Goal: Check status: Check status

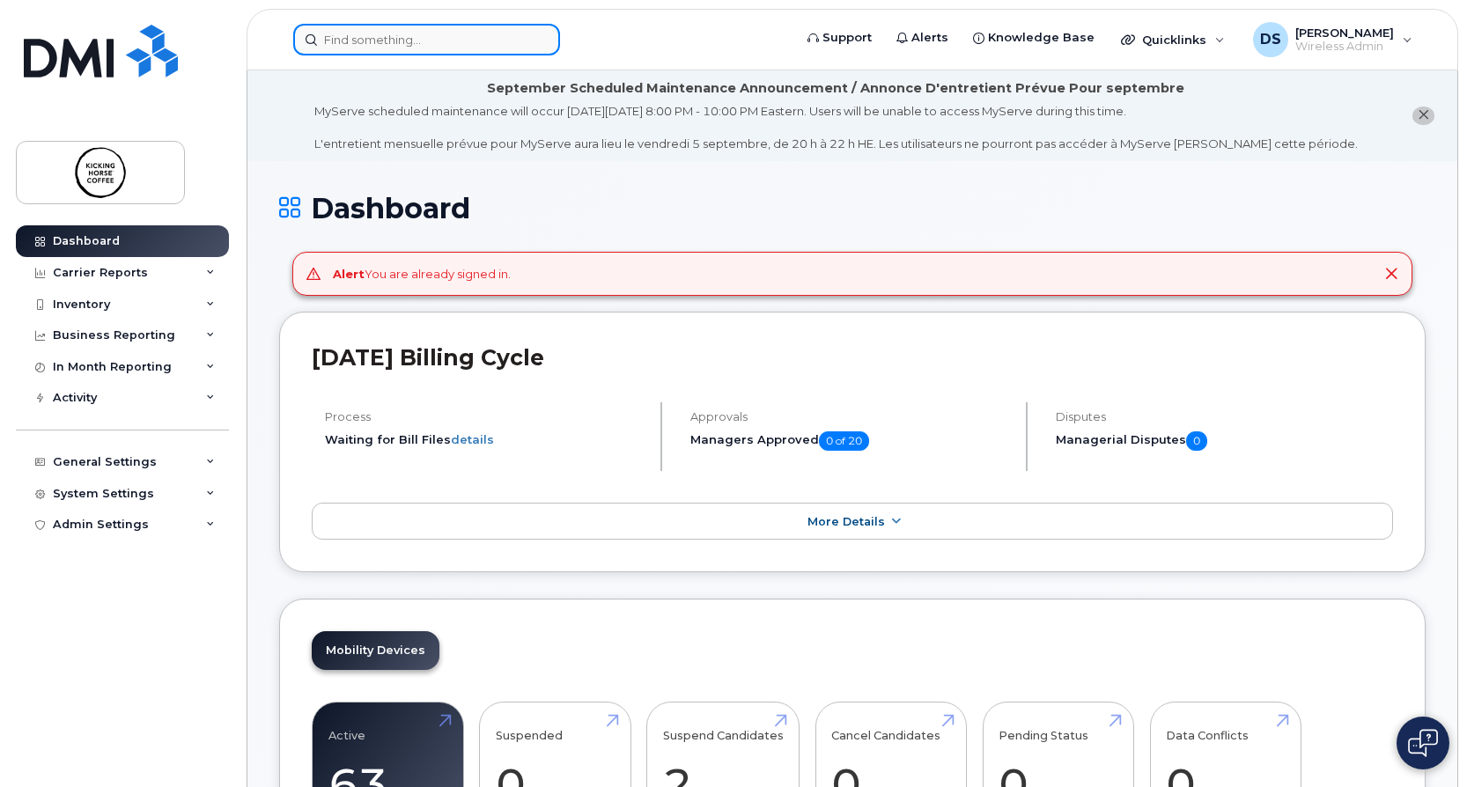
click at [379, 49] on input at bounding box center [426, 40] width 267 height 32
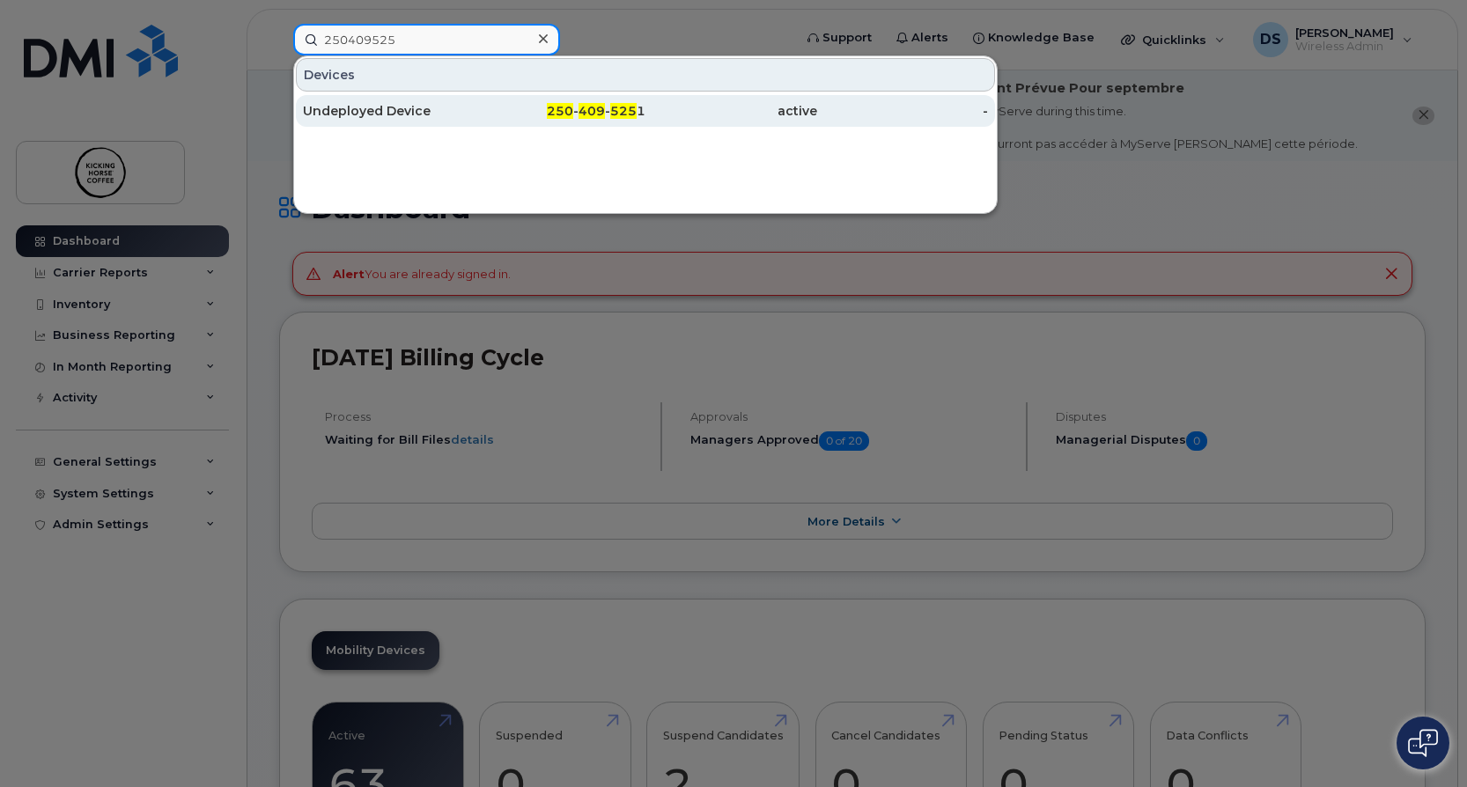
type input "250409525"
click at [359, 113] on div "Undeployed Device" at bounding box center [389, 111] width 172 height 18
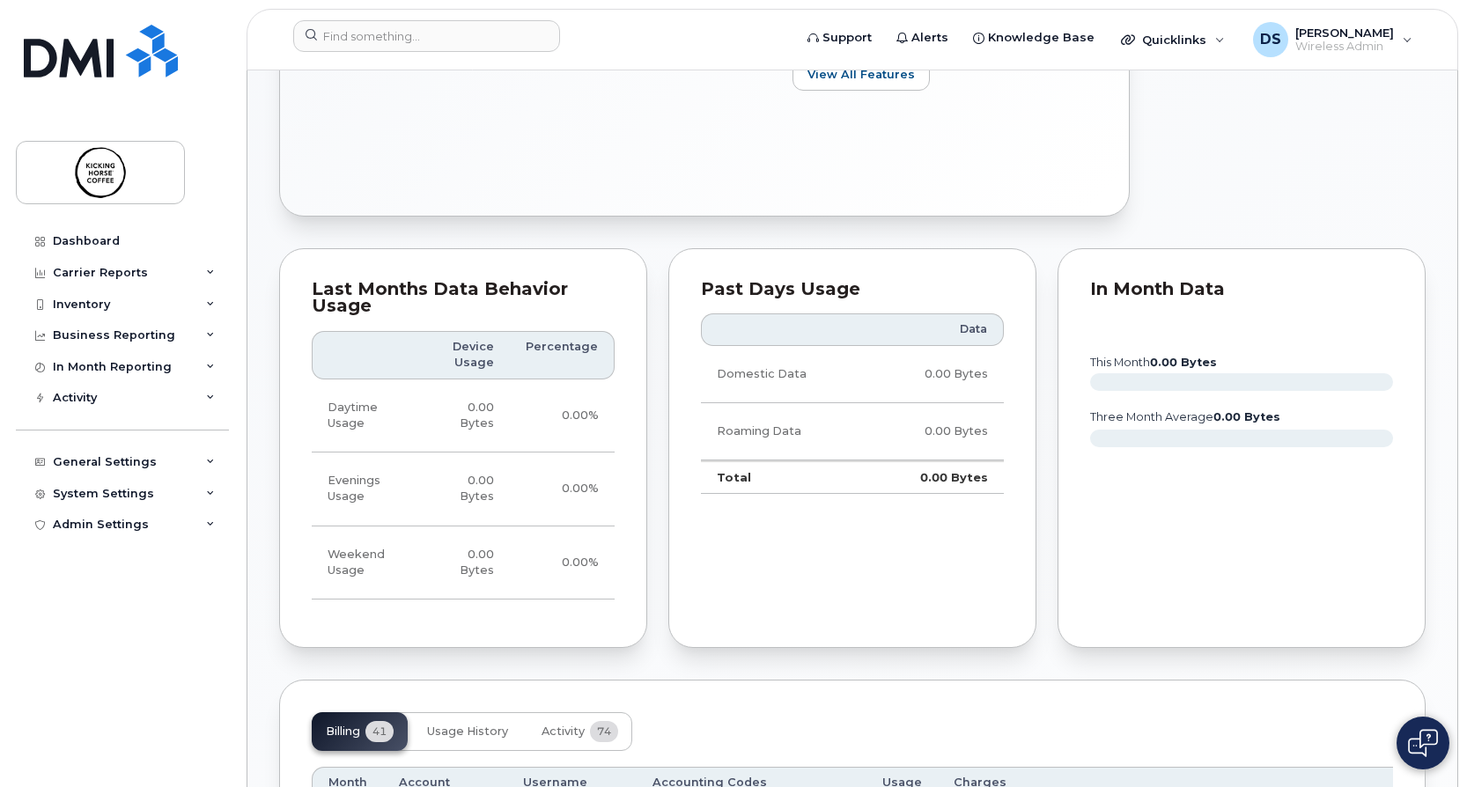
scroll to position [1233, 0]
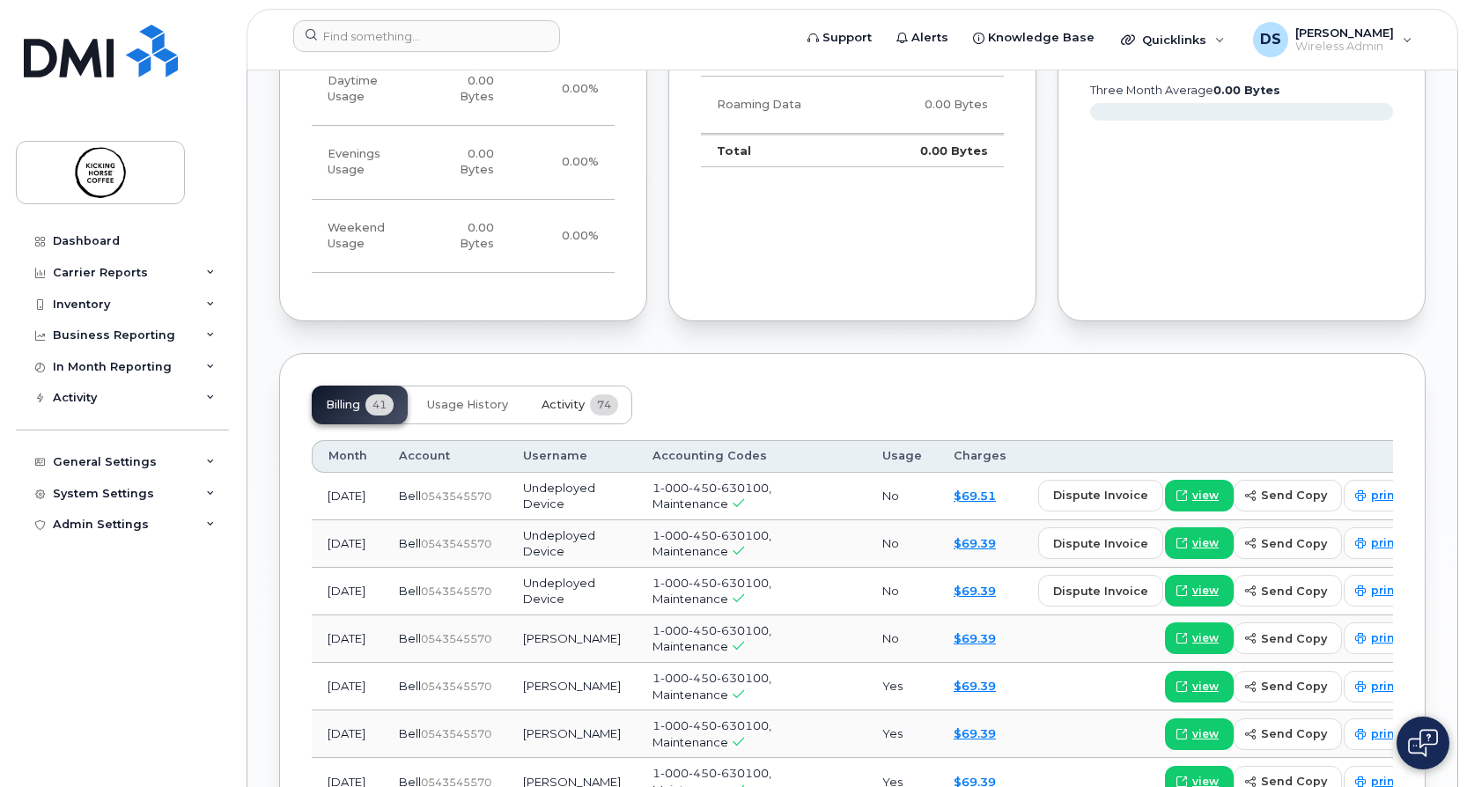
click at [600, 410] on span "74" at bounding box center [604, 404] width 28 height 21
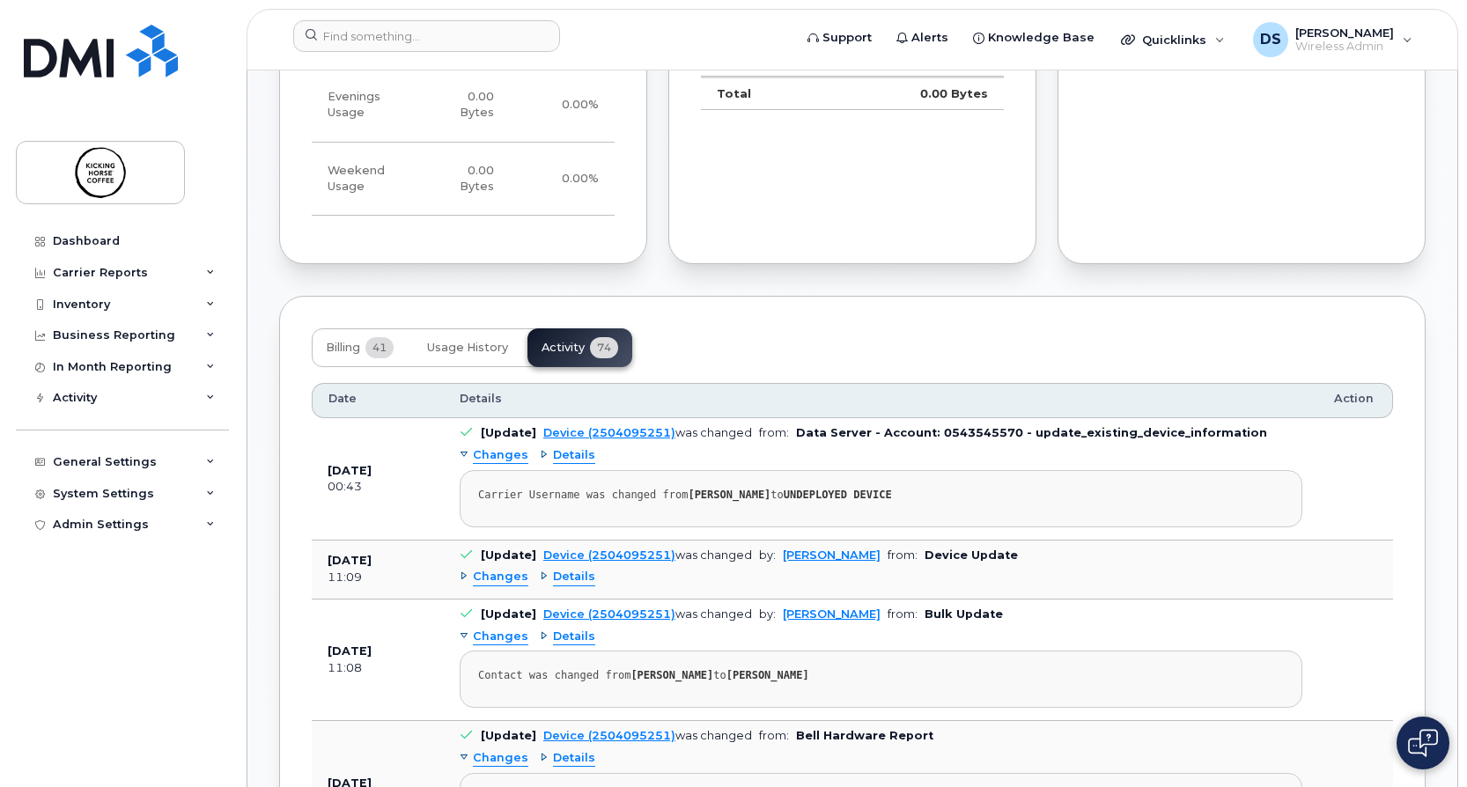
scroll to position [1321, 0]
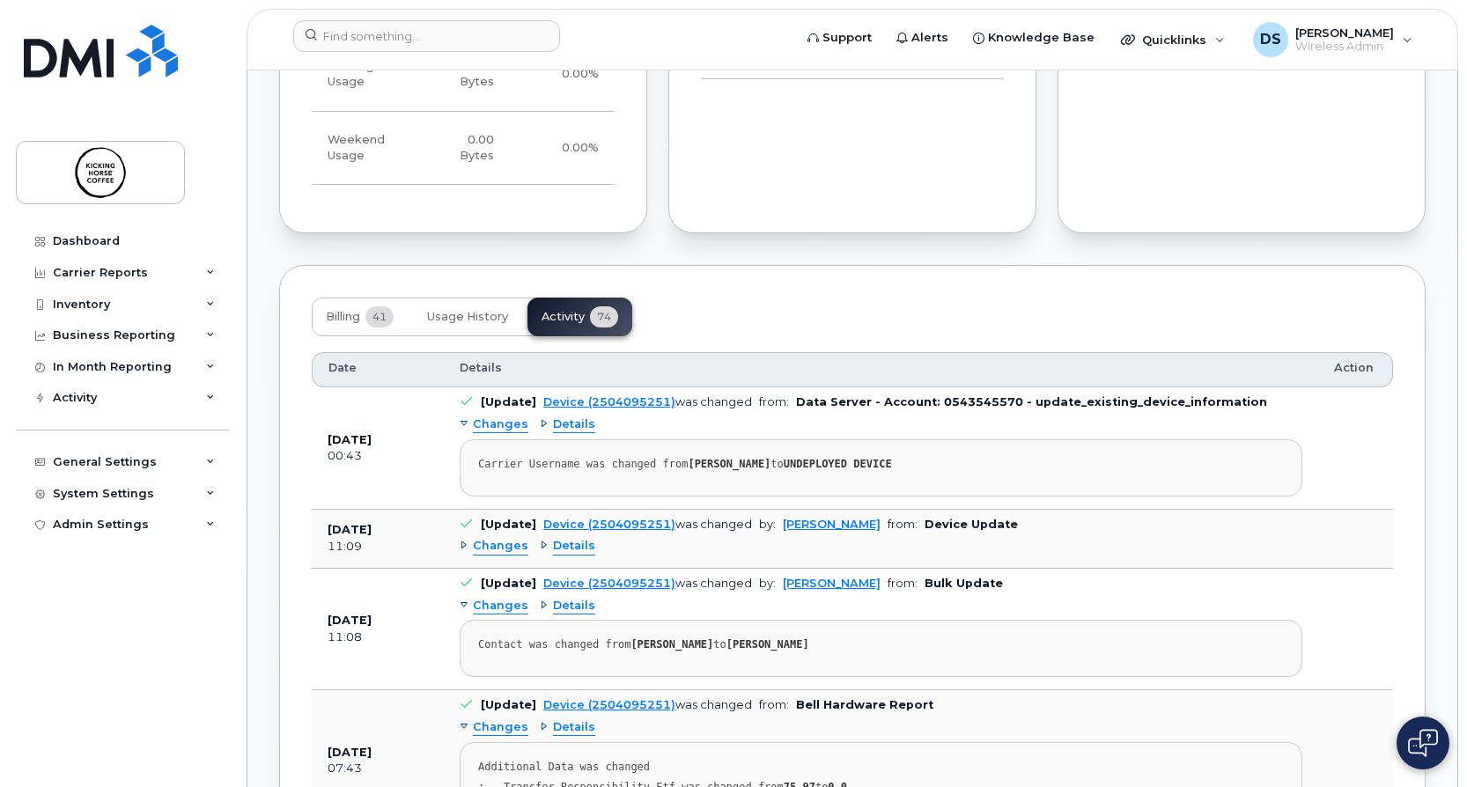
click at [754, 298] on div "Billing 41 Usage History Activity 74" at bounding box center [852, 317] width 1081 height 39
click at [334, 317] on span "Billing" at bounding box center [343, 317] width 34 height 14
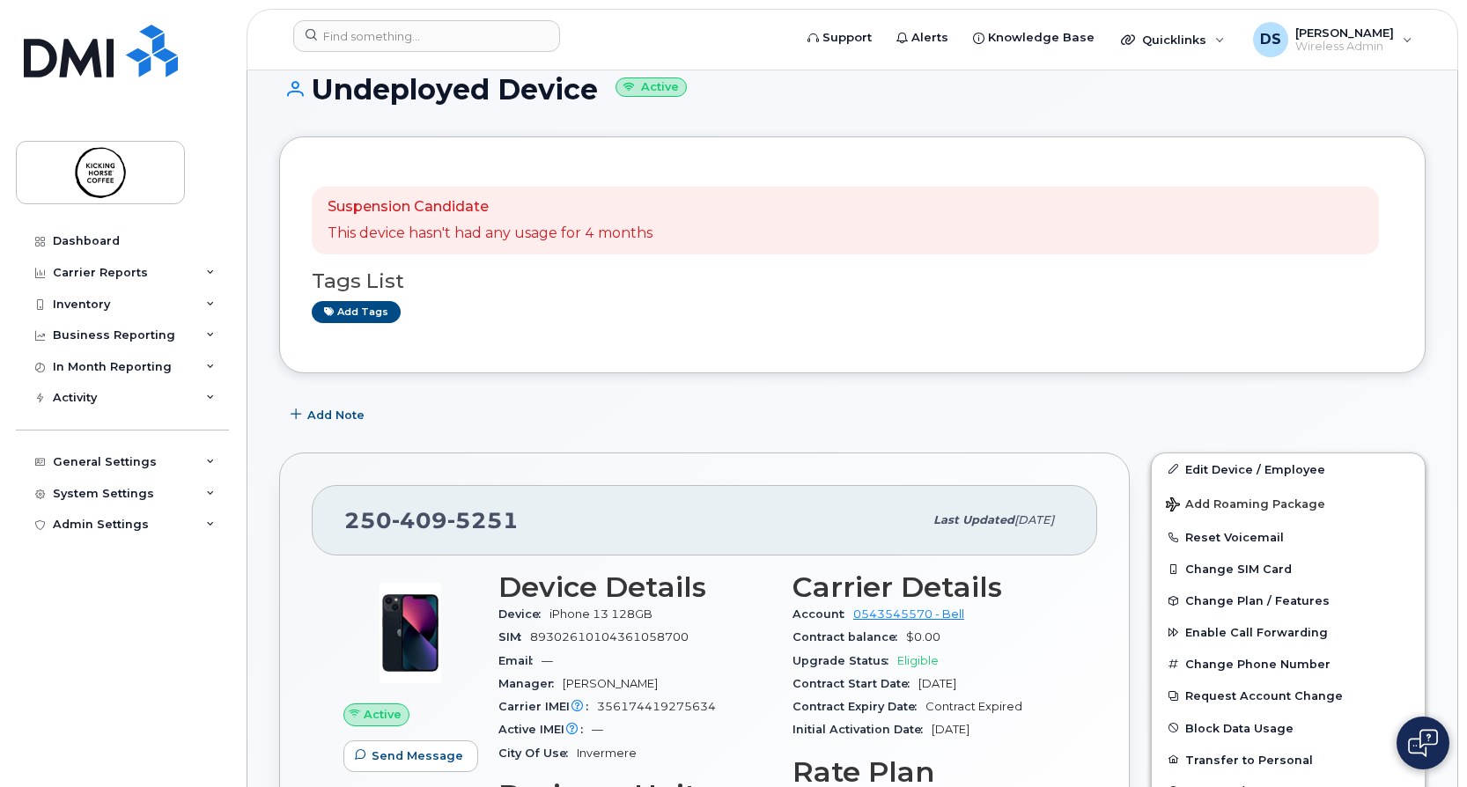
scroll to position [352, 0]
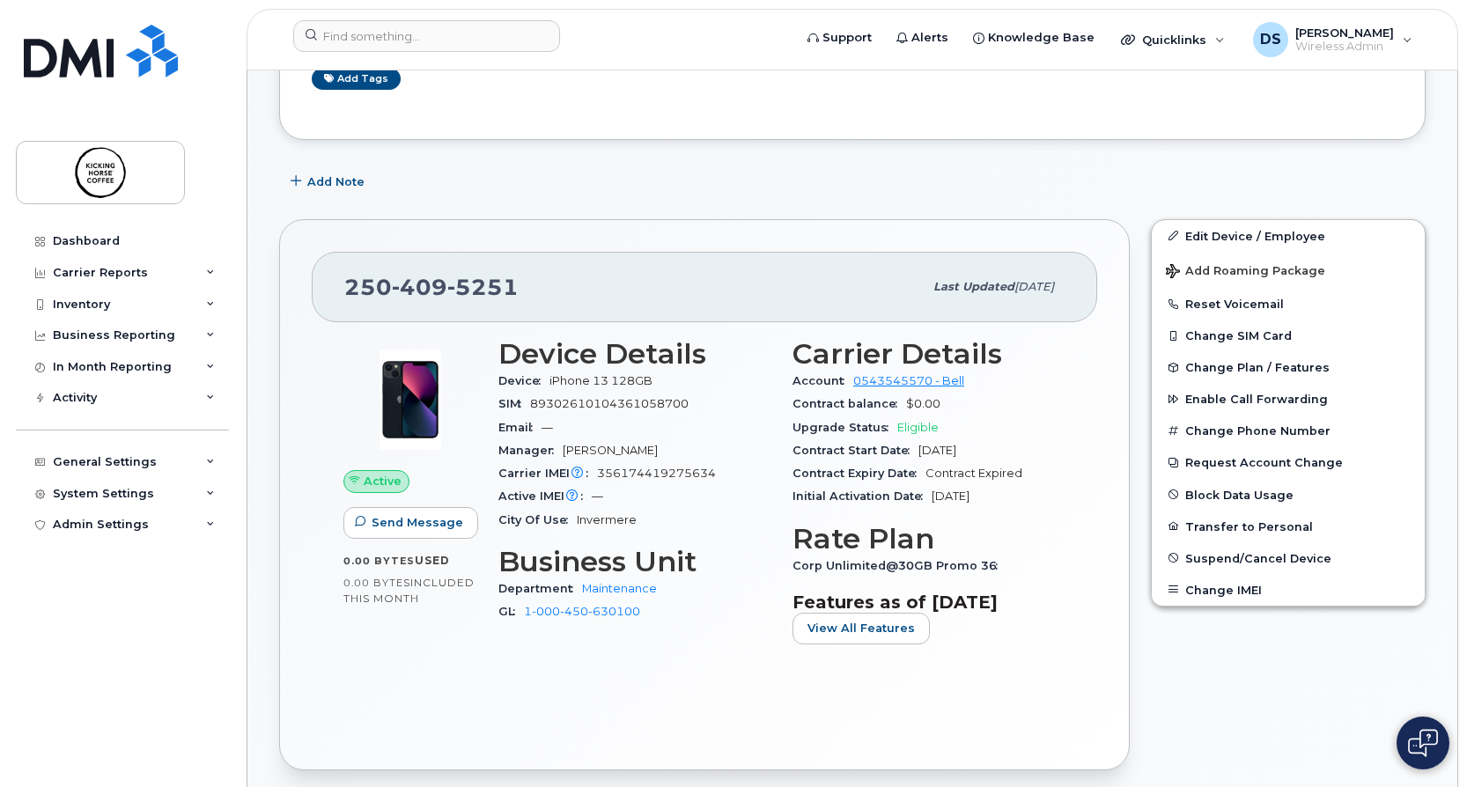
click at [705, 232] on div "250 409 5251 Last updated May 24, 2025 Active Send Message 0.00 Bytes  used 0.0…" at bounding box center [704, 494] width 851 height 551
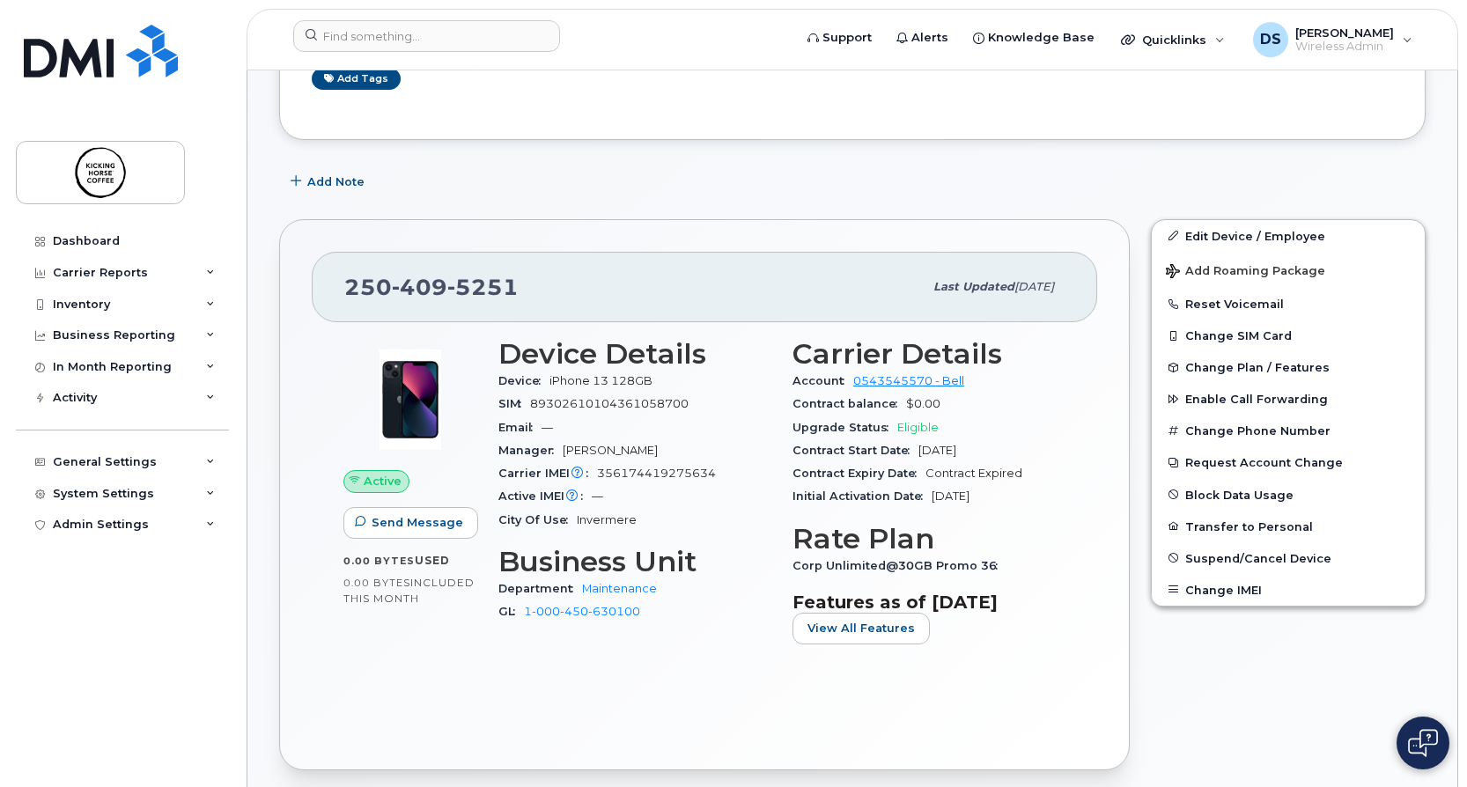
click at [1419, 180] on div "Add Note" at bounding box center [852, 182] width 1146 height 32
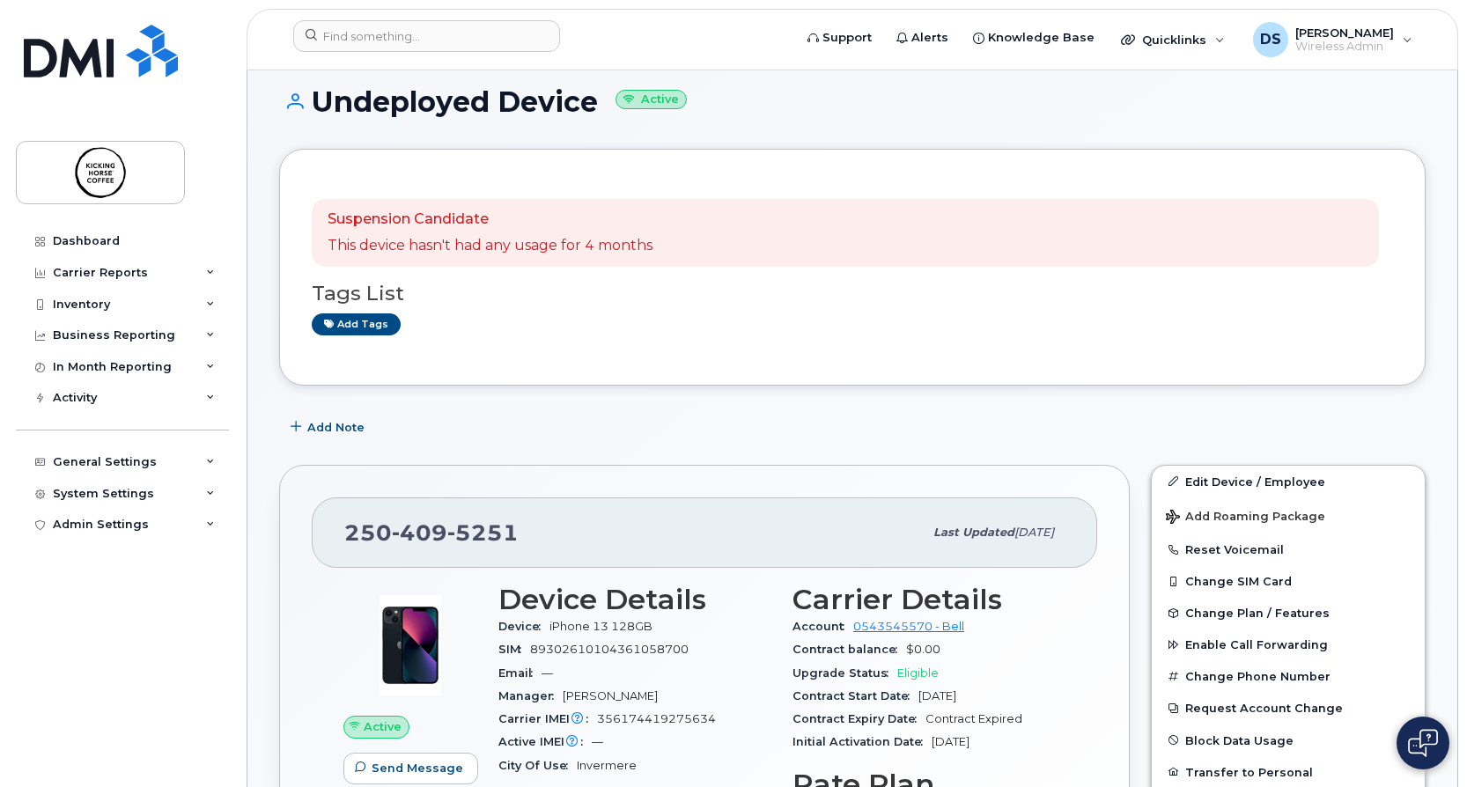
scroll to position [0, 0]
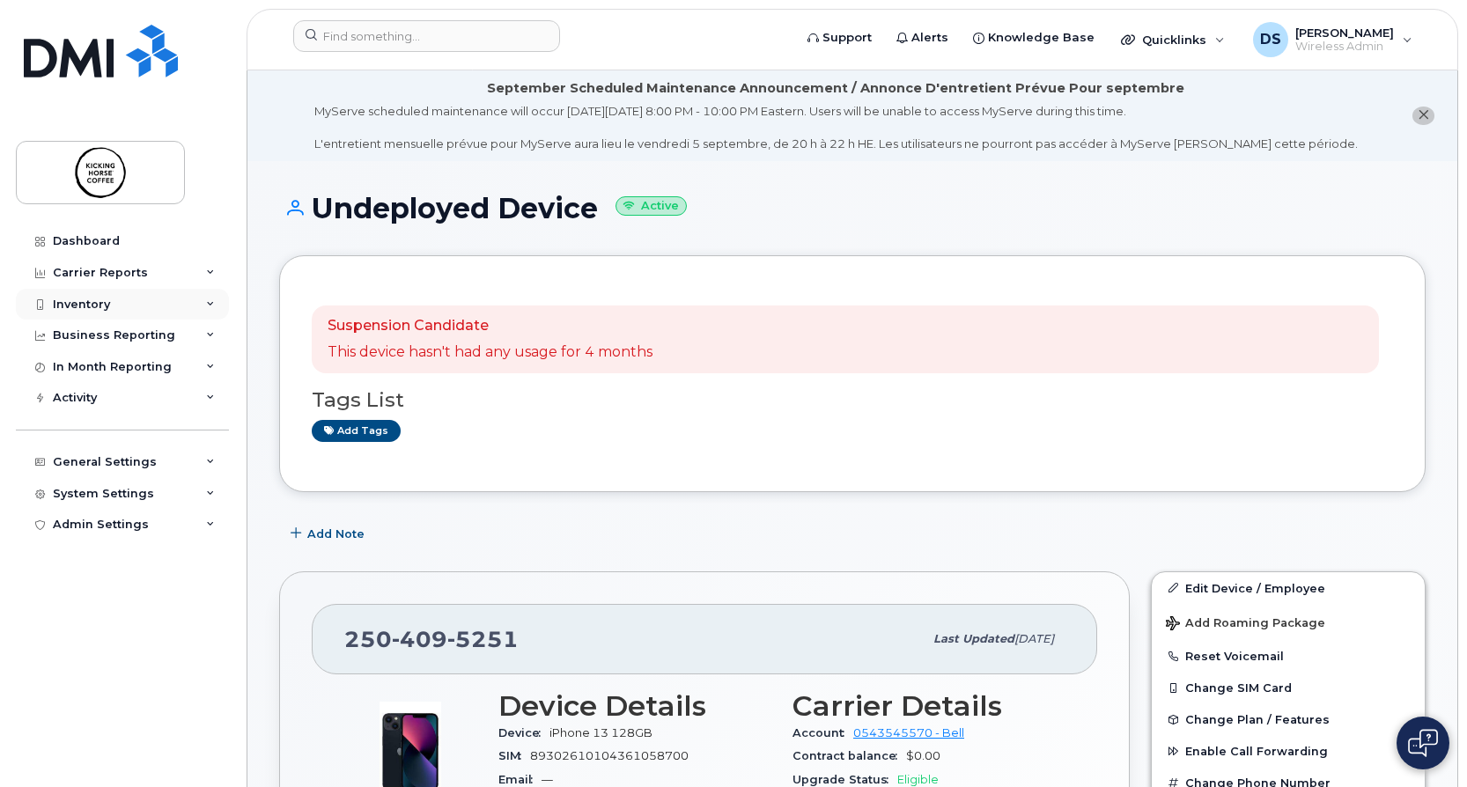
click at [109, 303] on div "Inventory" at bounding box center [122, 305] width 213 height 32
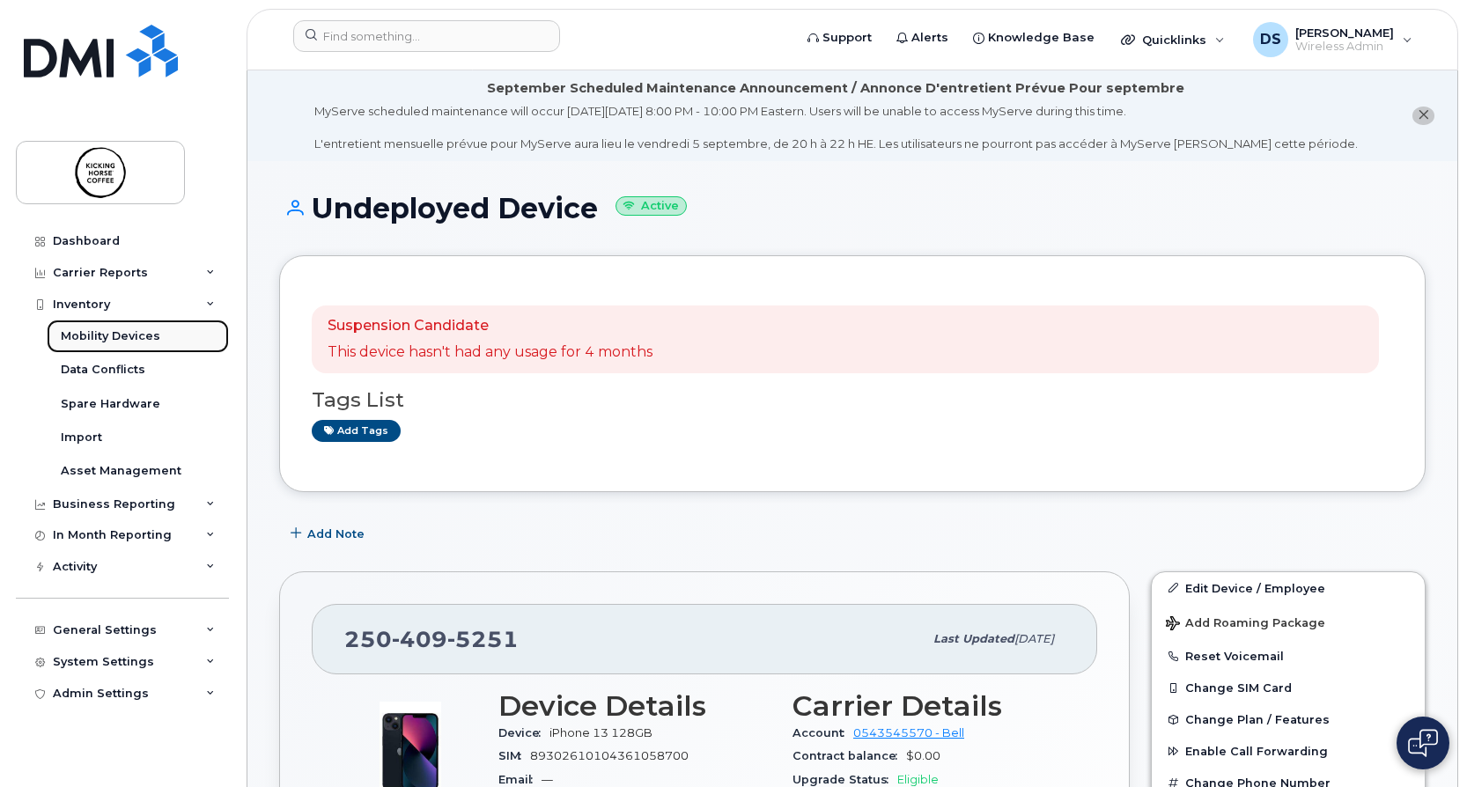
click at [138, 345] on link "Mobility Devices" at bounding box center [138, 336] width 182 height 33
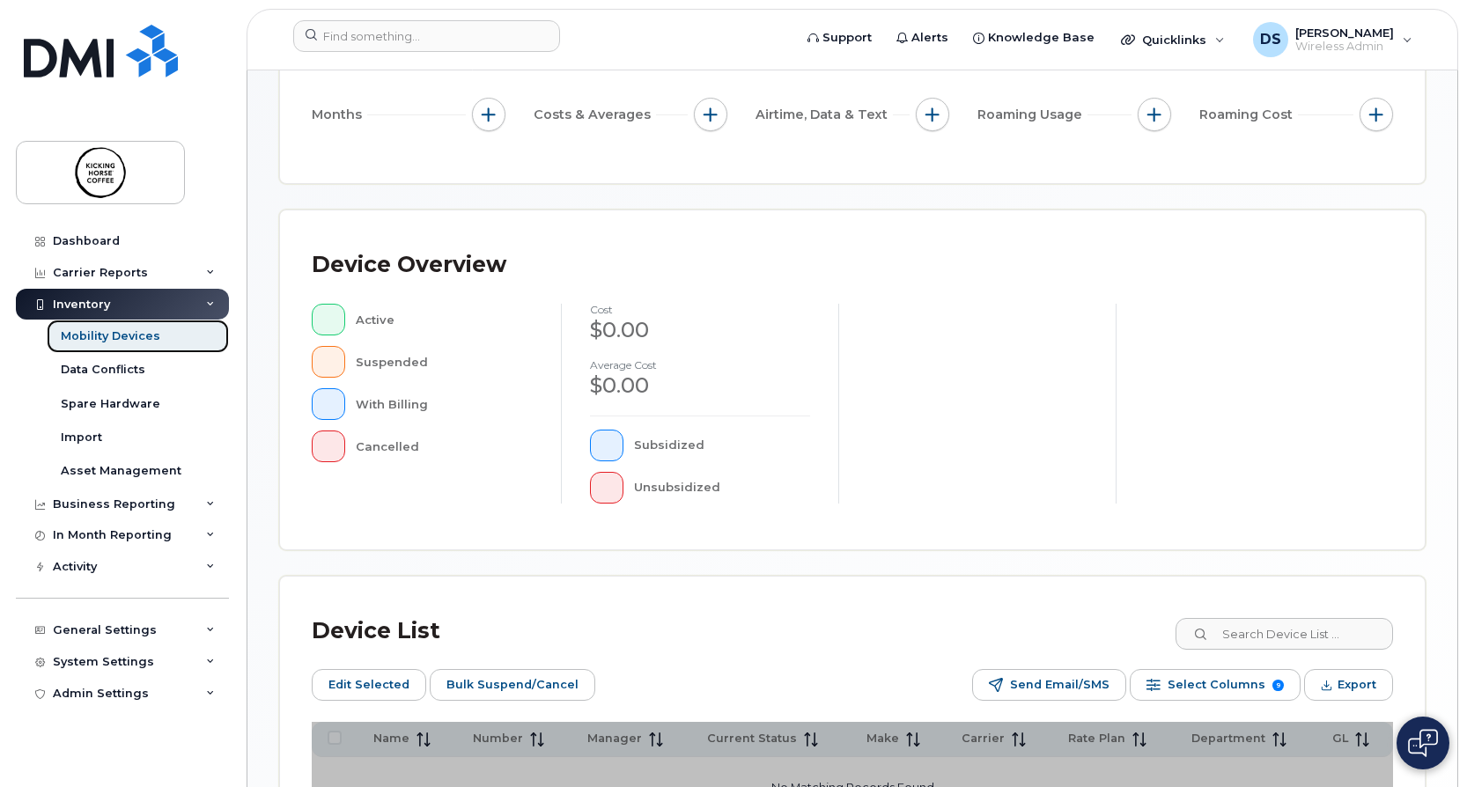
scroll to position [455, 0]
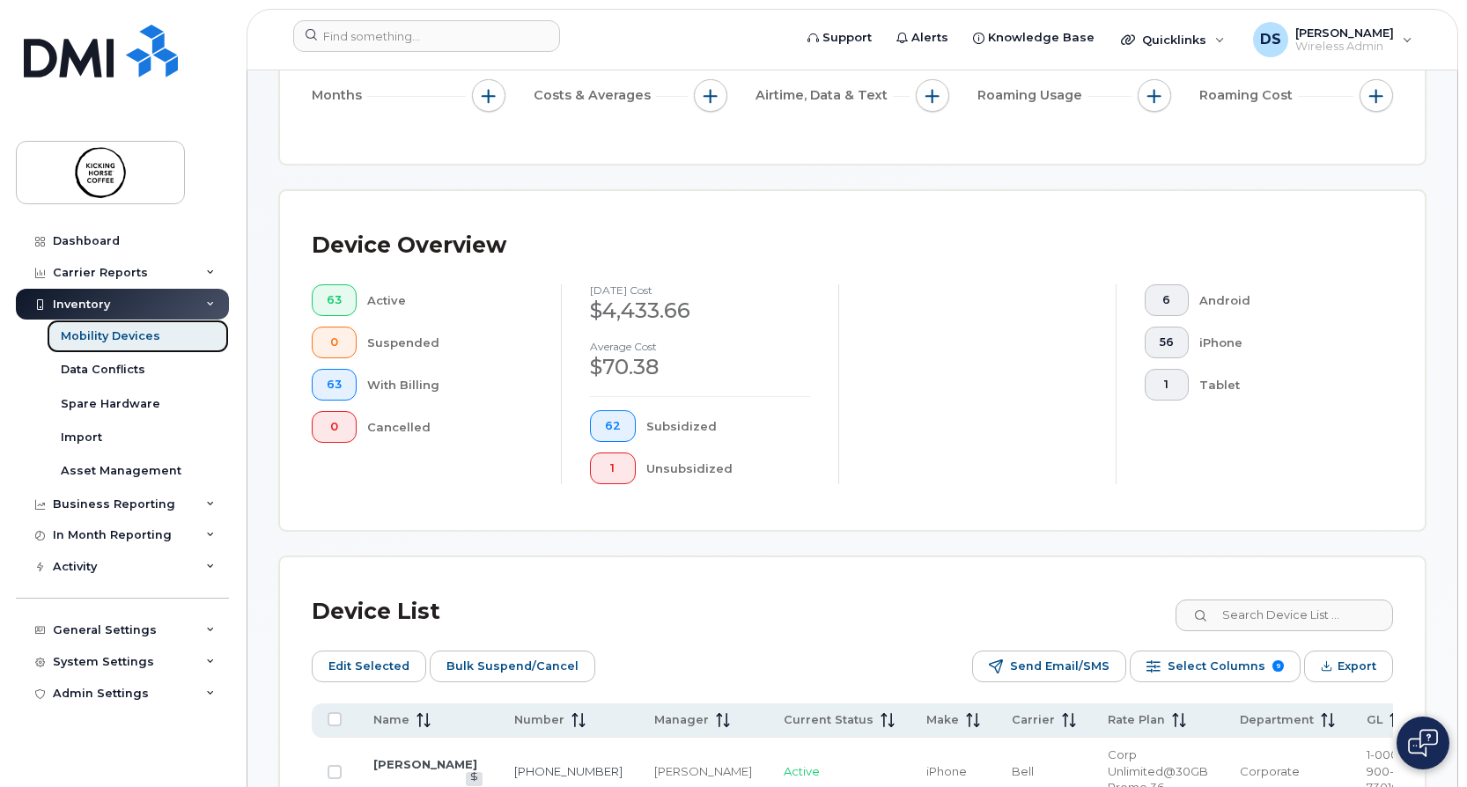
scroll to position [61, 0]
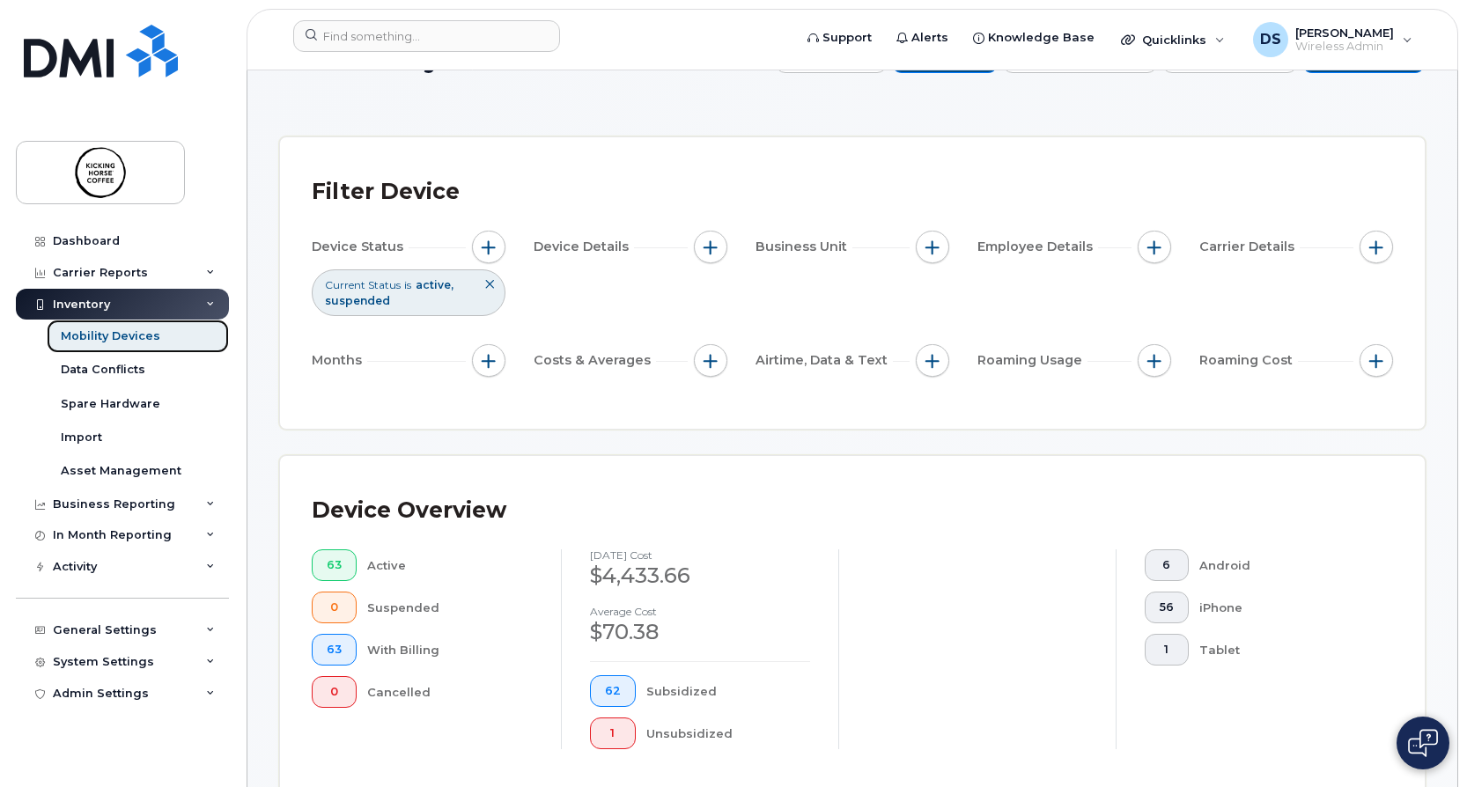
click at [103, 340] on div "Mobility Devices" at bounding box center [110, 336] width 99 height 16
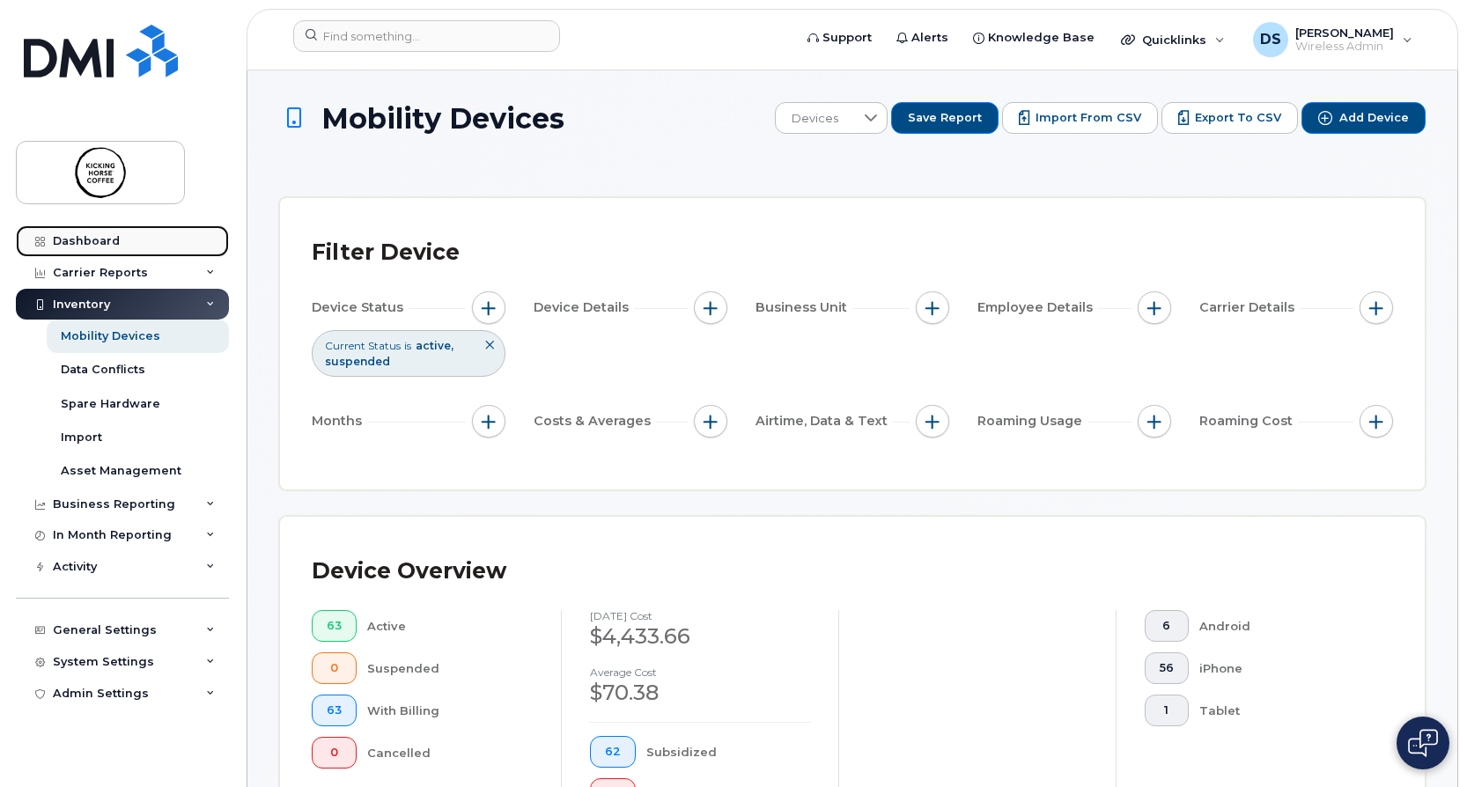
click at [111, 240] on div "Dashboard" at bounding box center [86, 241] width 67 height 14
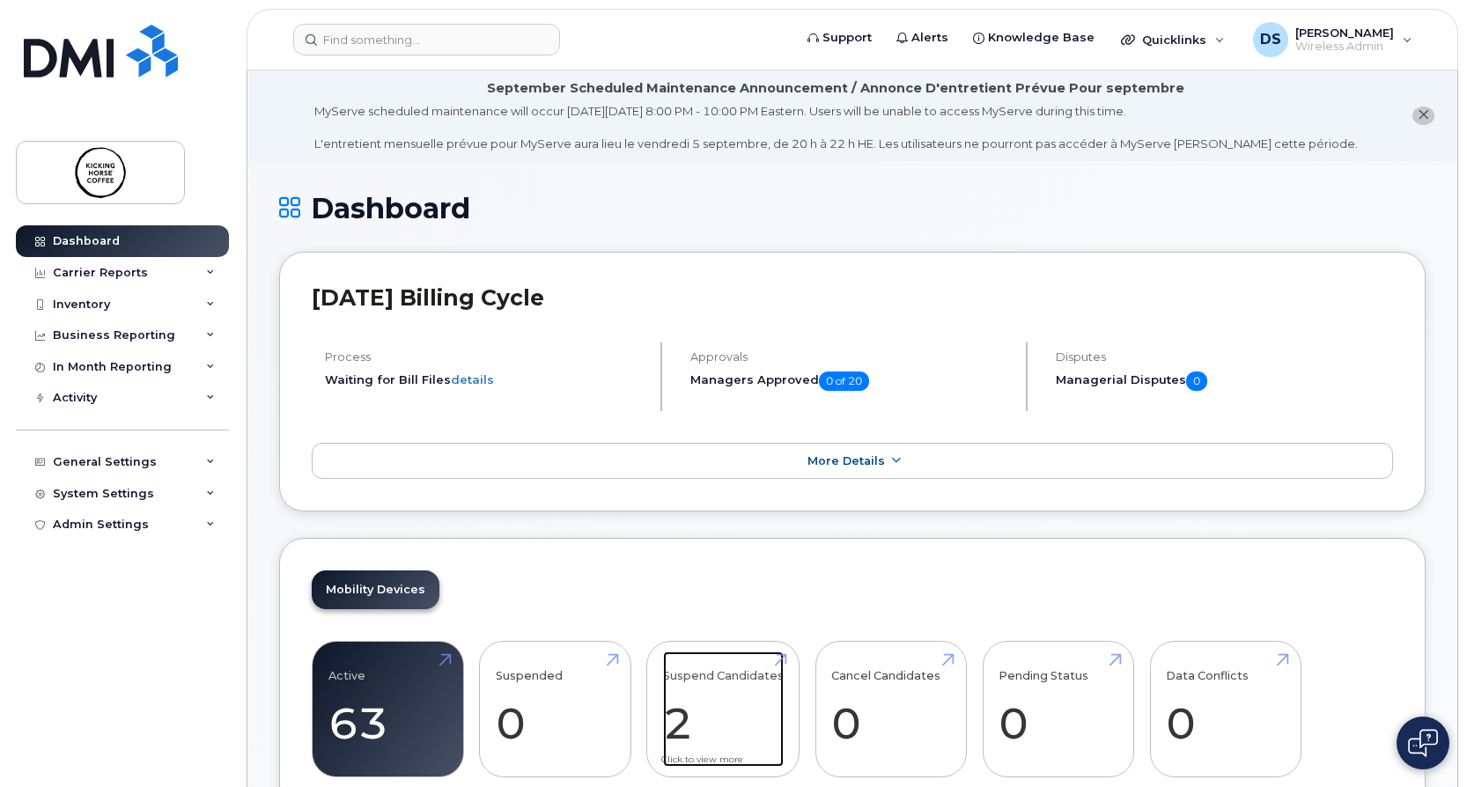
click at [740, 670] on link "Suspend Candidates 2" at bounding box center [723, 710] width 121 height 116
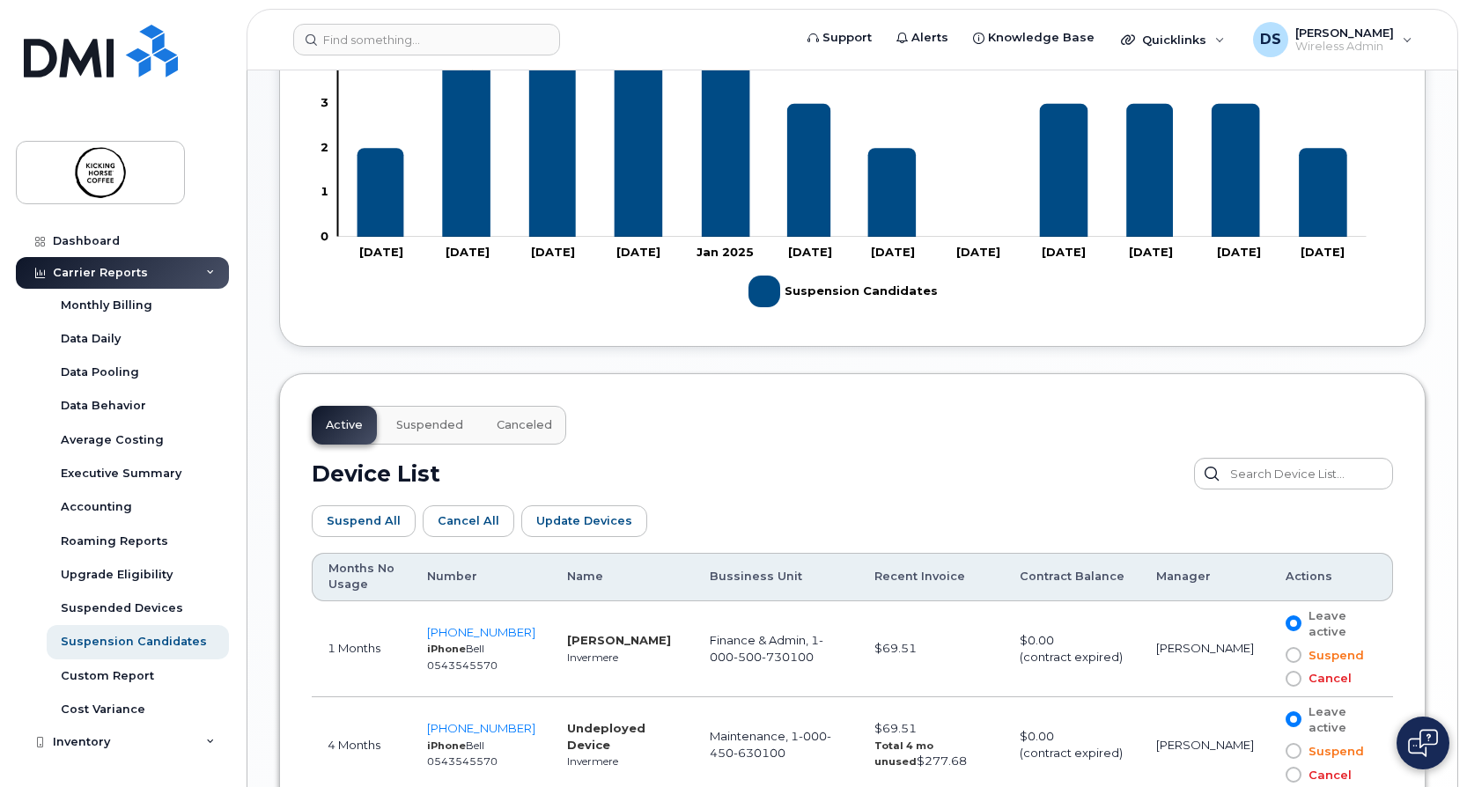
scroll to position [755, 0]
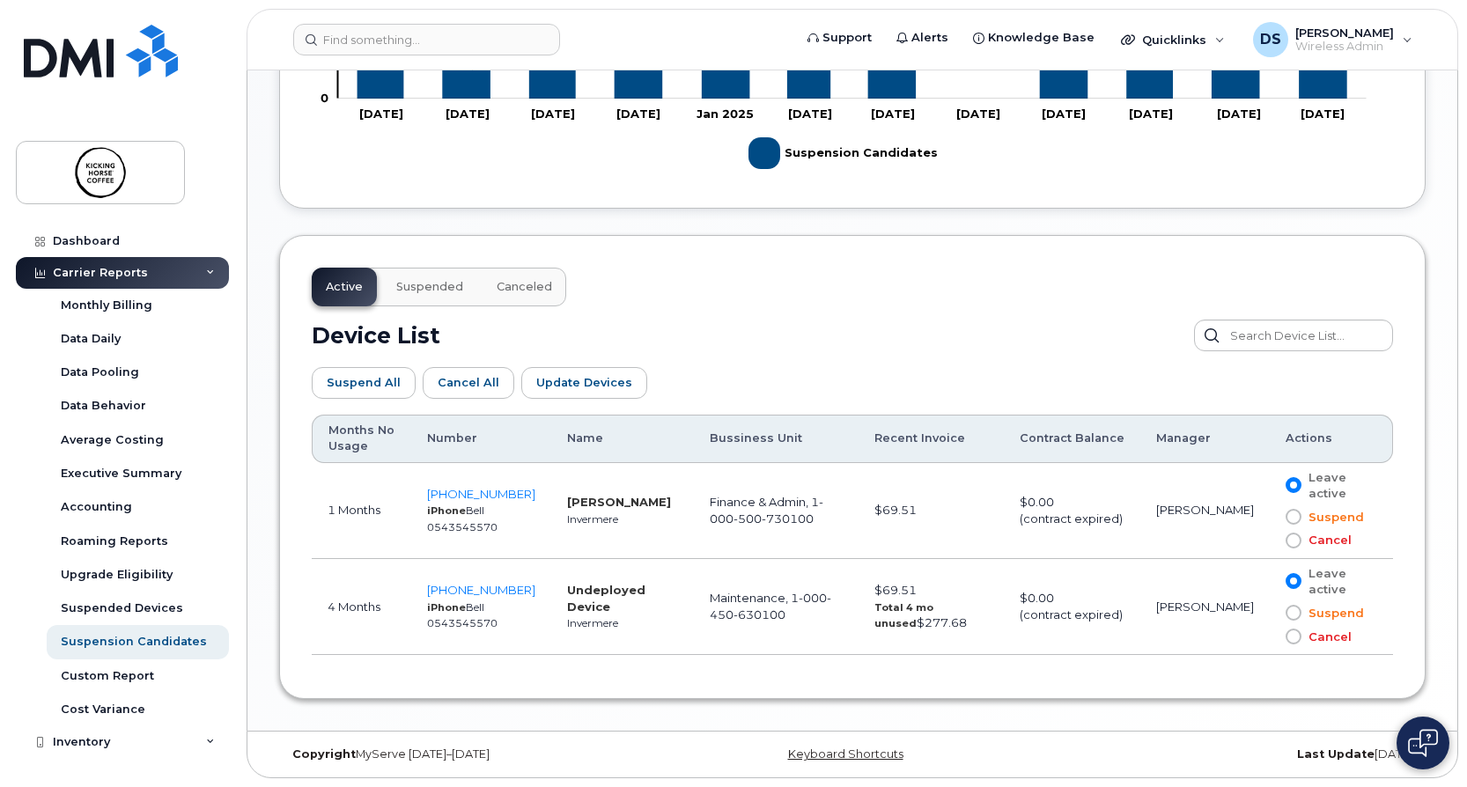
click at [758, 331] on div "Device List" at bounding box center [852, 336] width 1081 height 32
click at [464, 590] on span "250-409-5251" at bounding box center [481, 590] width 108 height 14
